Goal: Learn about a topic

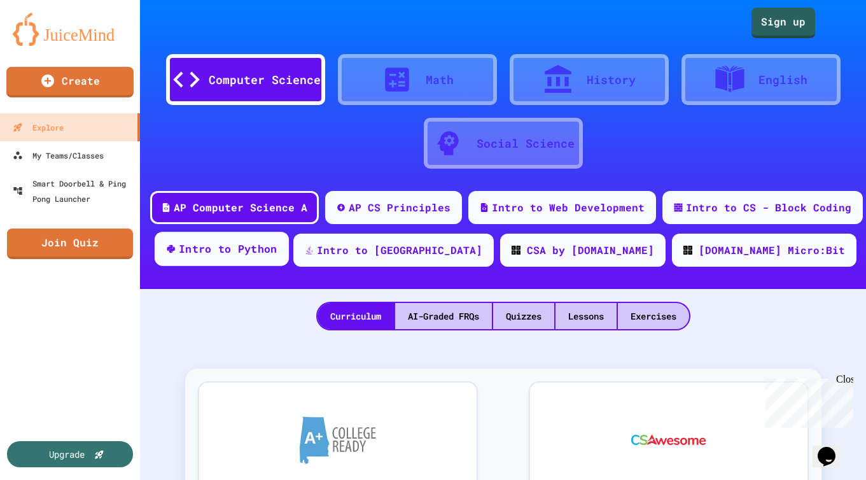
click at [277, 256] on div "Intro to Python" at bounding box center [228, 249] width 99 height 16
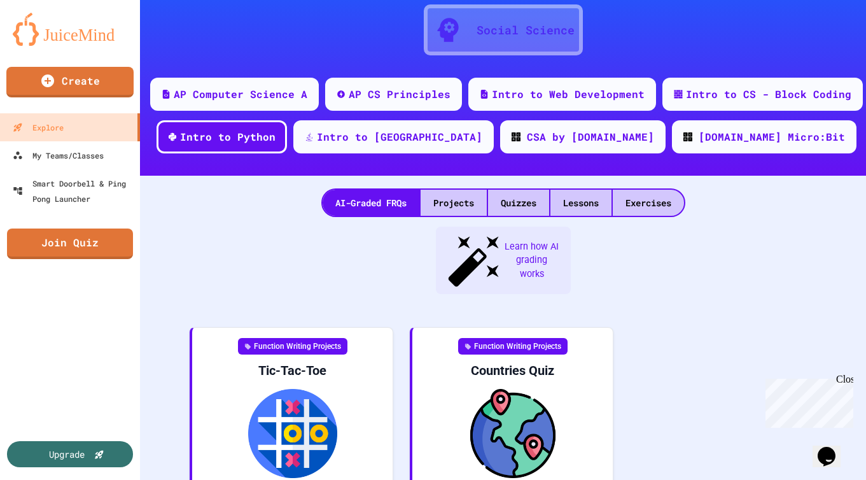
scroll to position [140, 0]
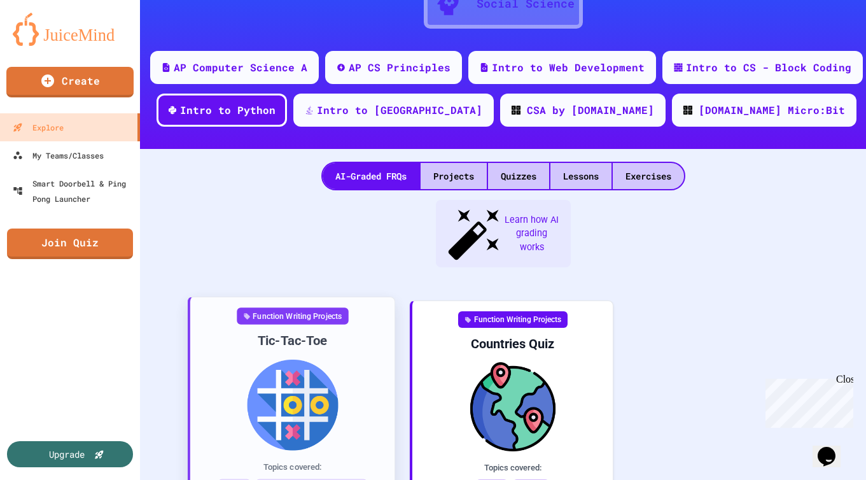
click at [260, 332] on div "Tic-Tac-Toe" at bounding box center [292, 340] width 184 height 17
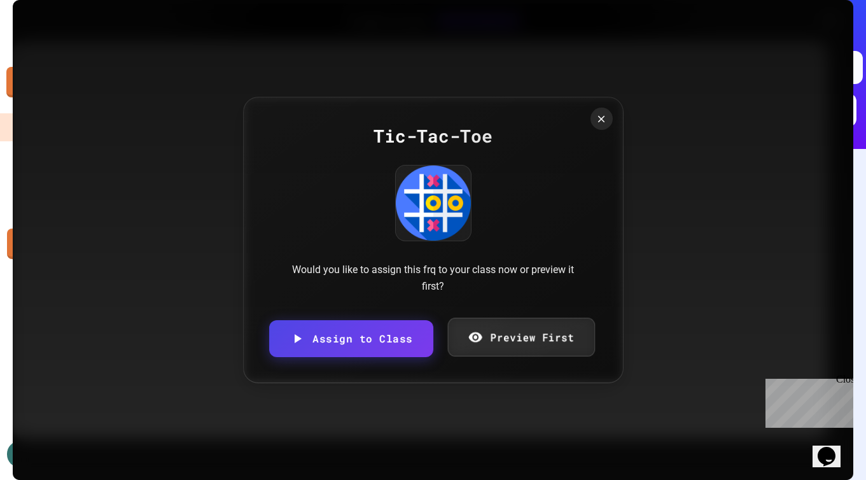
click at [523, 330] on link "Preview First" at bounding box center [521, 336] width 147 height 39
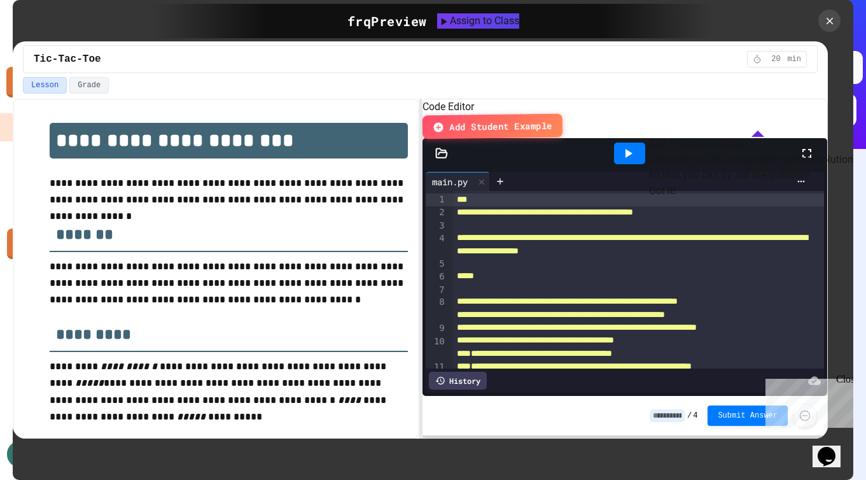
click at [676, 198] on button "Got it!" at bounding box center [662, 190] width 27 height 15
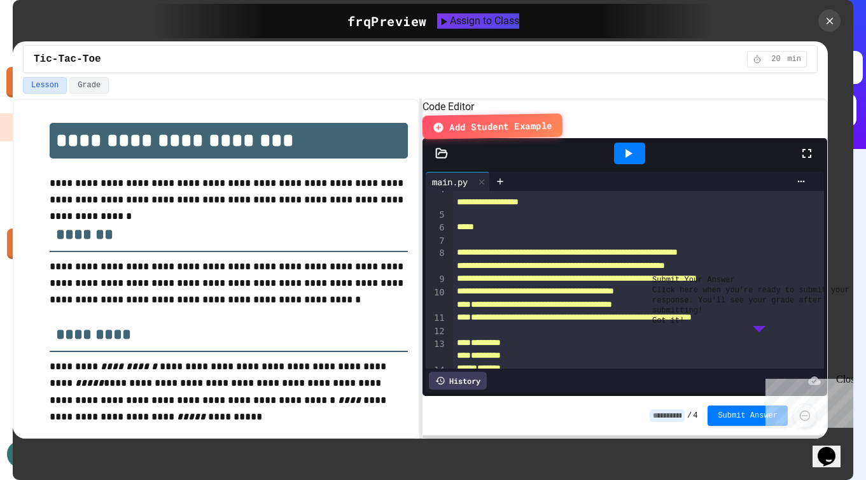
scroll to position [54, 0]
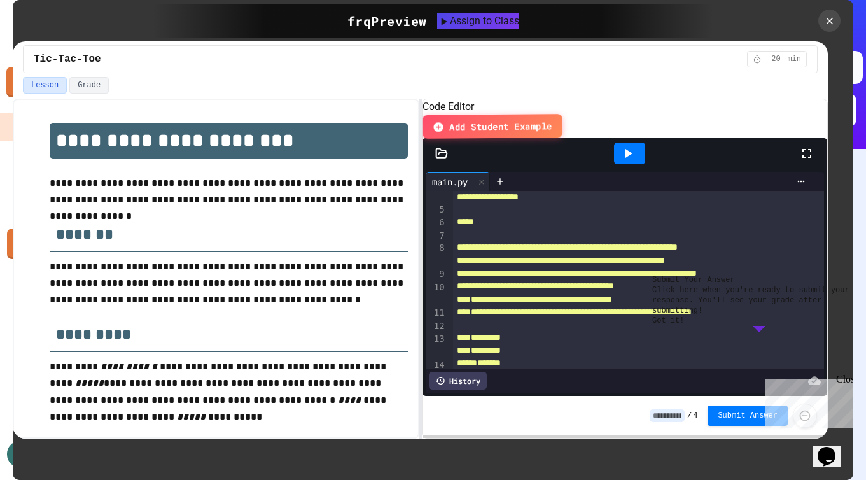
click at [845, 379] on div "Close" at bounding box center [844, 381] width 16 height 16
click at [684, 326] on button "Got it!" at bounding box center [668, 321] width 32 height 10
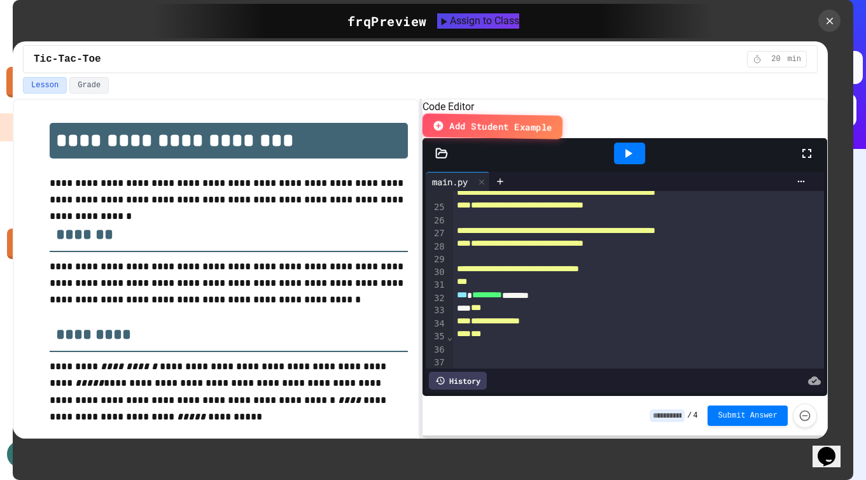
scroll to position [368, 0]
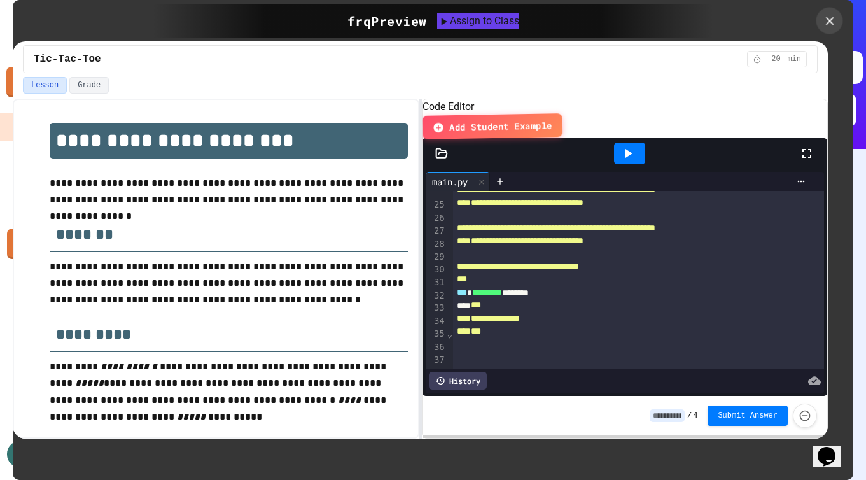
click at [833, 21] on icon at bounding box center [830, 21] width 14 height 14
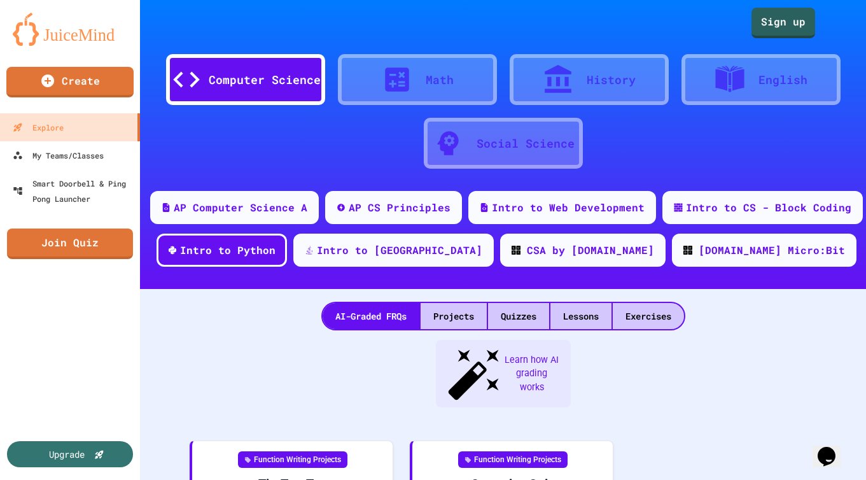
click at [68, 32] on img at bounding box center [70, 29] width 115 height 33
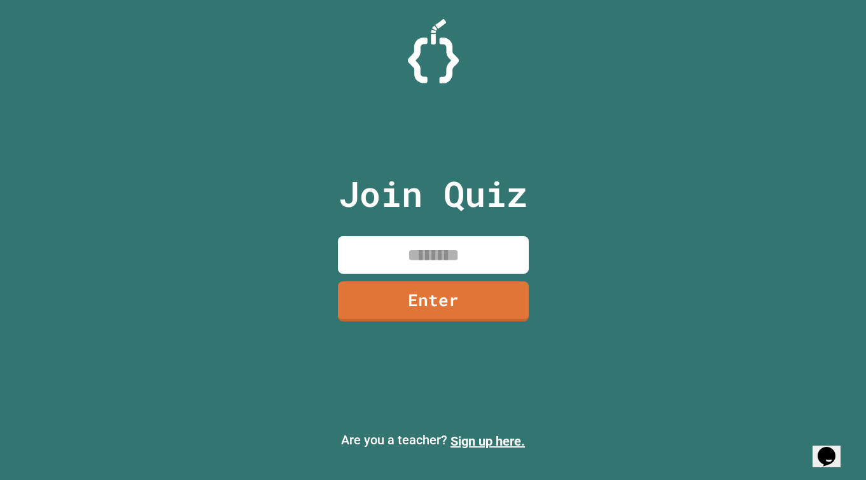
click at [446, 65] on img at bounding box center [433, 51] width 51 height 64
